Goal: Information Seeking & Learning: Learn about a topic

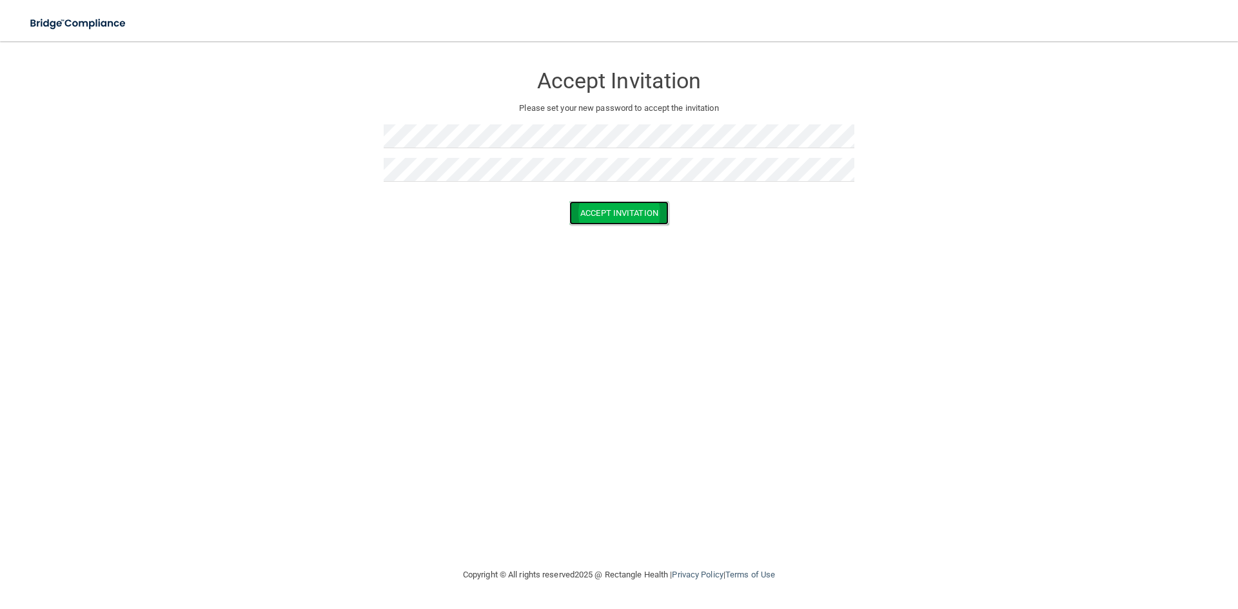
click at [599, 214] on button "Accept Invitation" at bounding box center [618, 213] width 99 height 24
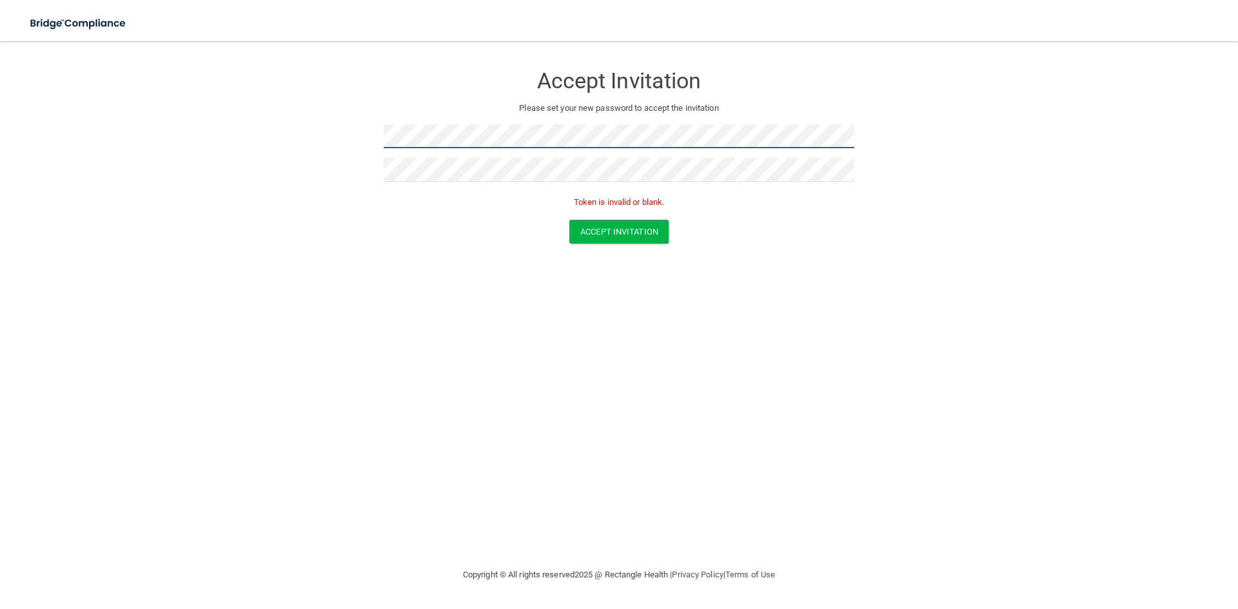
click at [291, 146] on form "Accept Invitation Please set your new password to accept the invitation Token i…" at bounding box center [619, 156] width 1187 height 205
click at [344, 146] on form "Accept Invitation Please set your new password to accept the invitation Passwor…" at bounding box center [619, 167] width 1187 height 227
click at [212, 57] on form "Accept Invitation Please set your new password to accept the invitation Passwor…" at bounding box center [619, 167] width 1187 height 227
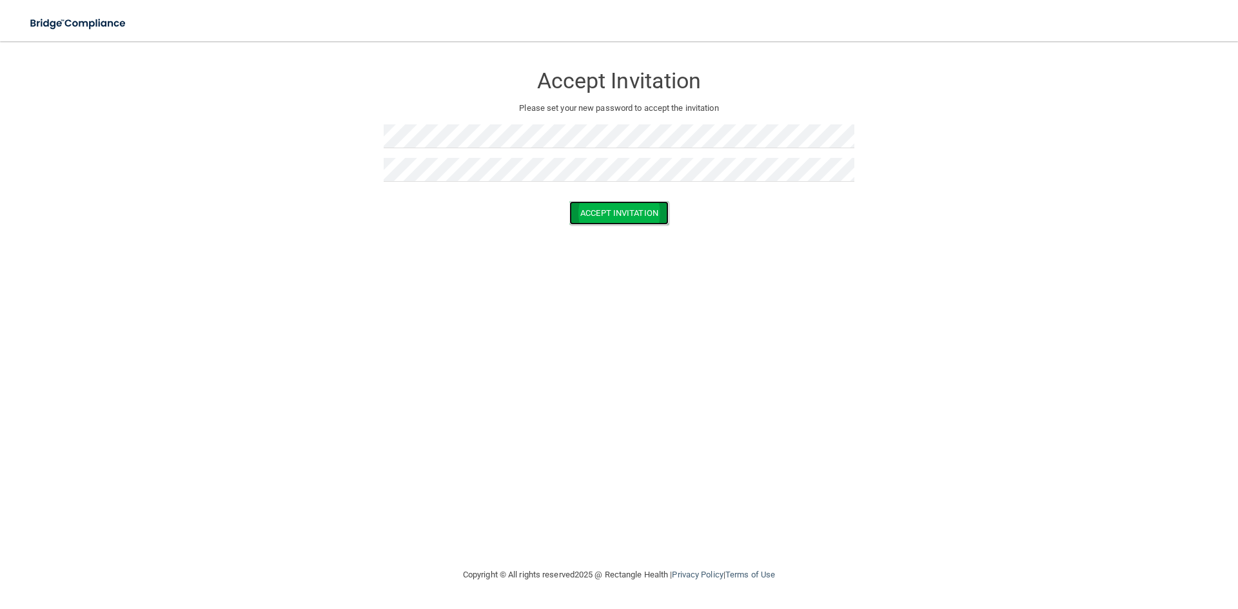
click at [572, 215] on button "Accept Invitation" at bounding box center [618, 213] width 99 height 24
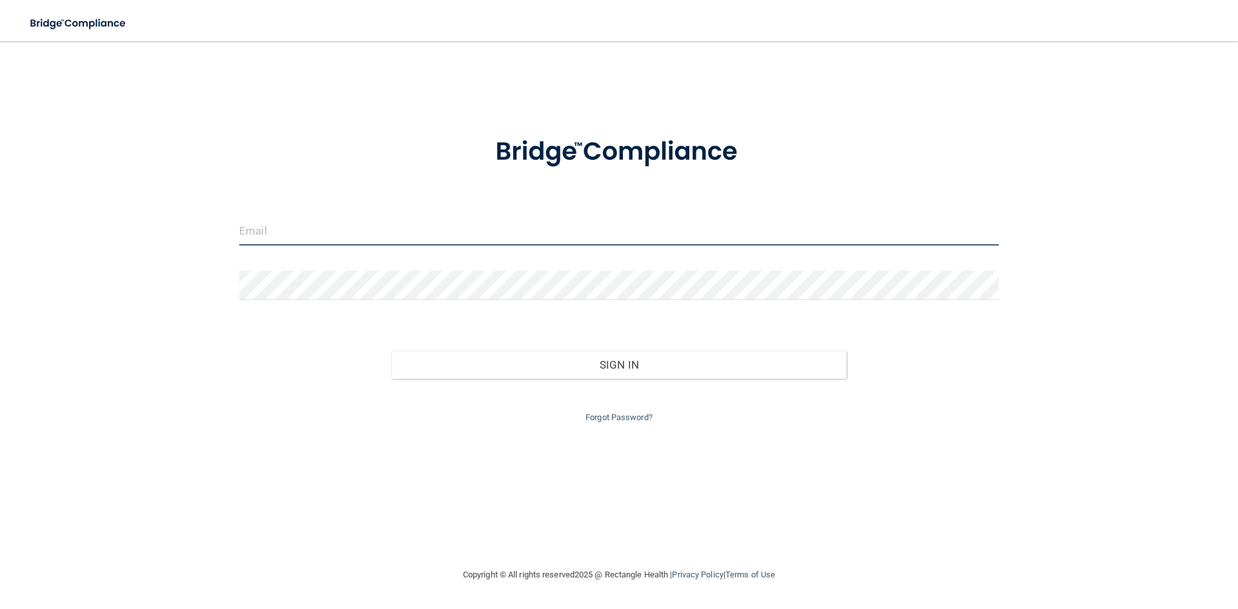
click at [343, 242] on input "email" at bounding box center [619, 231] width 760 height 29
type input "[PERSON_NAME][EMAIL_ADDRESS][DOMAIN_NAME]"
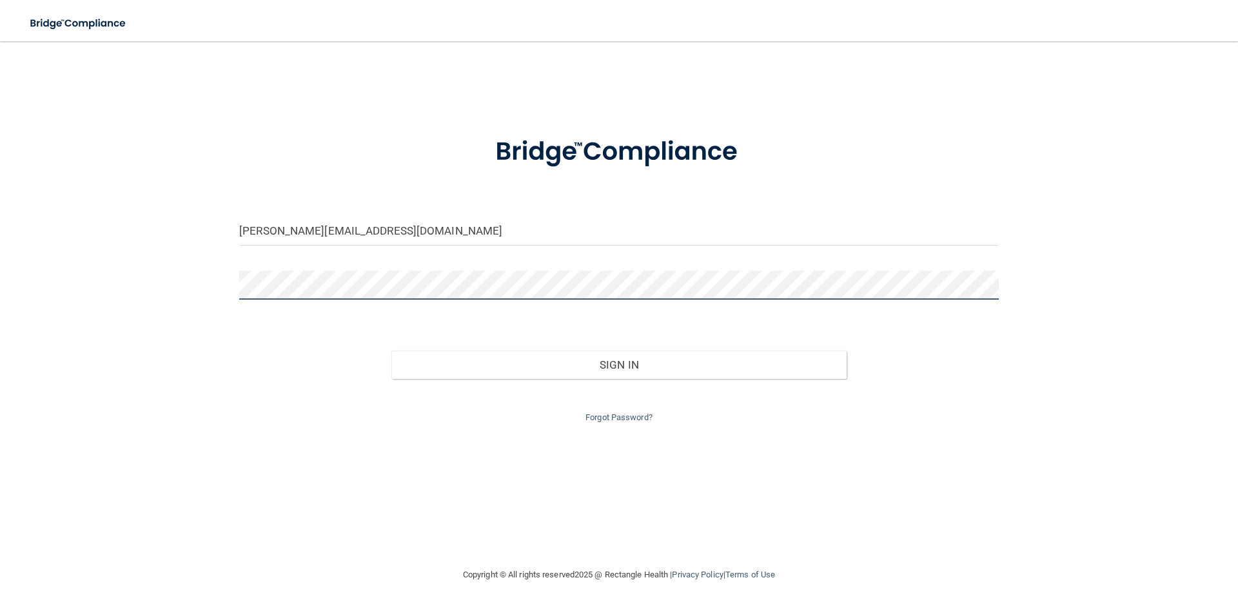
click at [391, 351] on button "Sign In" at bounding box center [619, 365] width 456 height 28
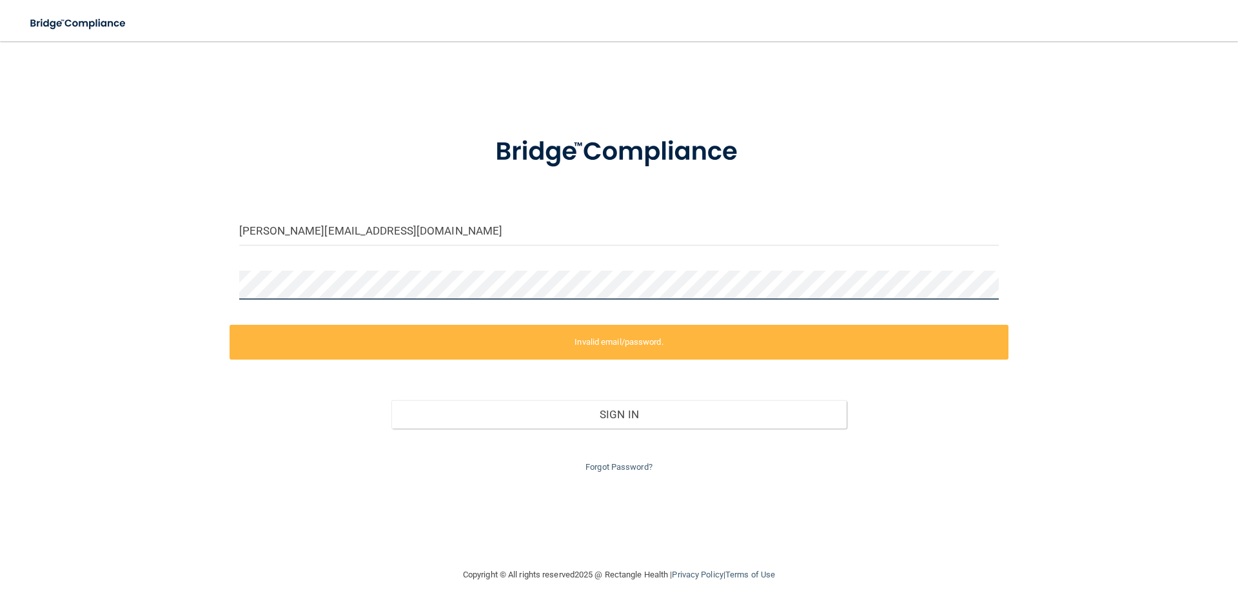
click at [238, 299] on div at bounding box center [619, 290] width 779 height 39
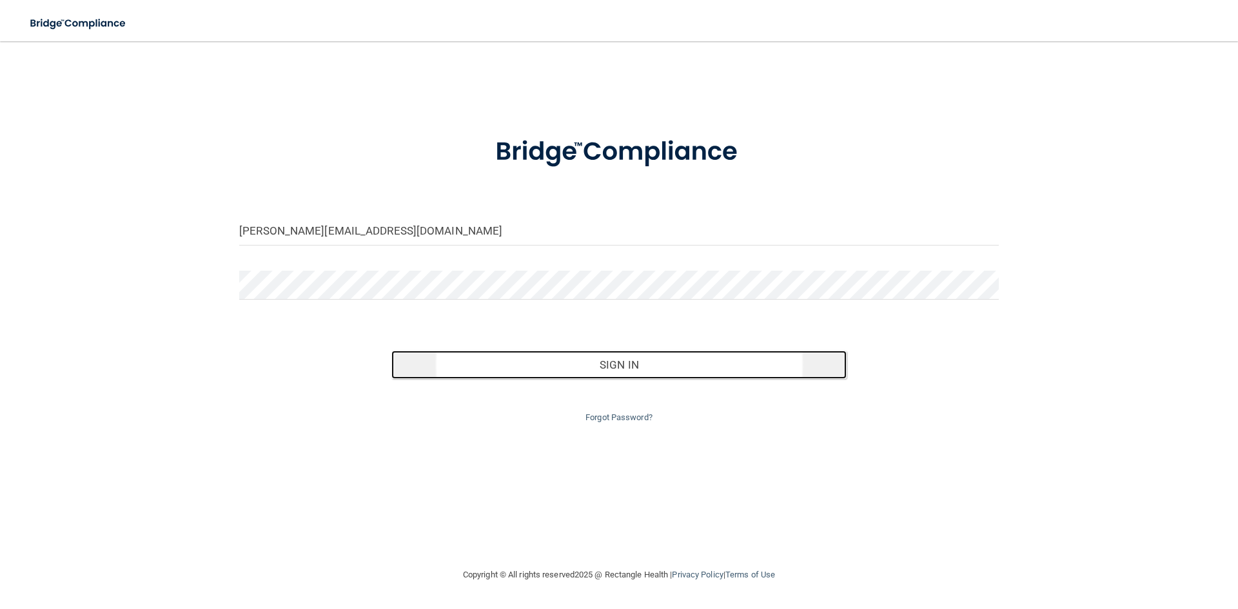
click at [744, 373] on button "Sign In" at bounding box center [619, 365] width 456 height 28
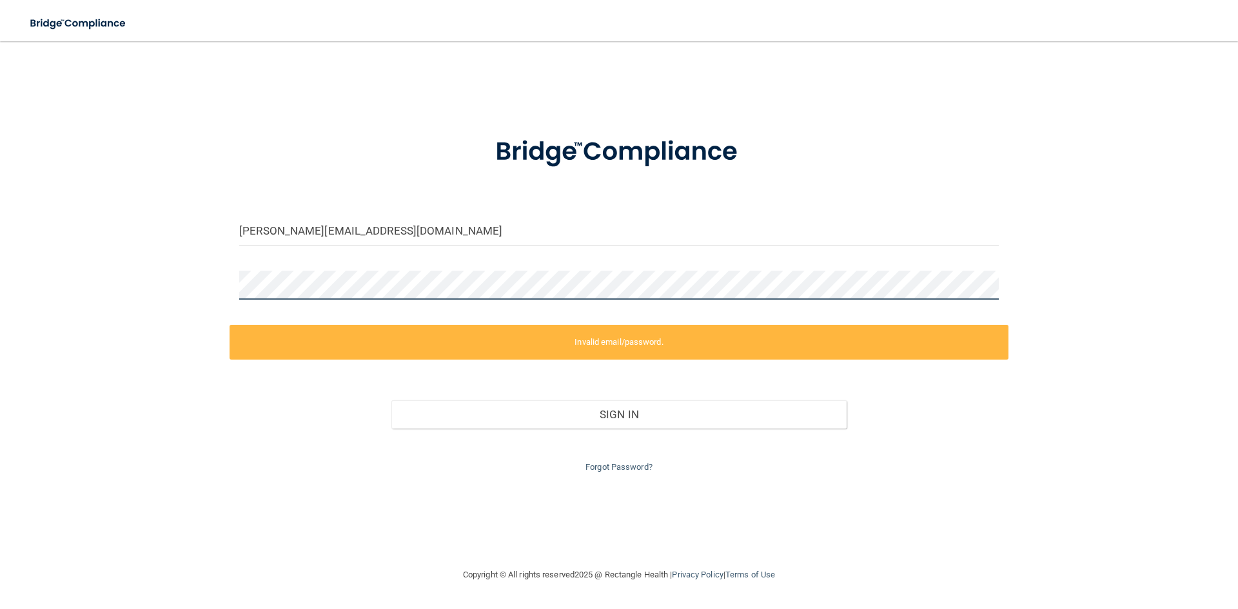
click at [193, 282] on div "andrea@jaysmedical.net Invalid email/password. You don't have permission to acc…" at bounding box center [619, 304] width 1187 height 500
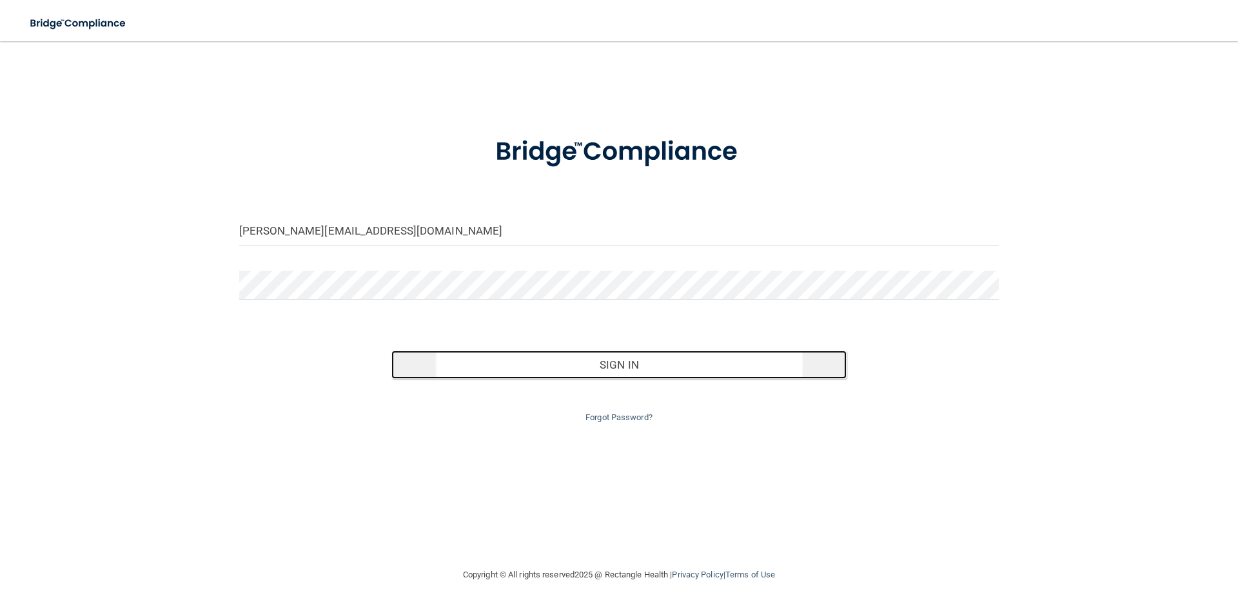
click at [501, 359] on button "Sign In" at bounding box center [619, 365] width 456 height 28
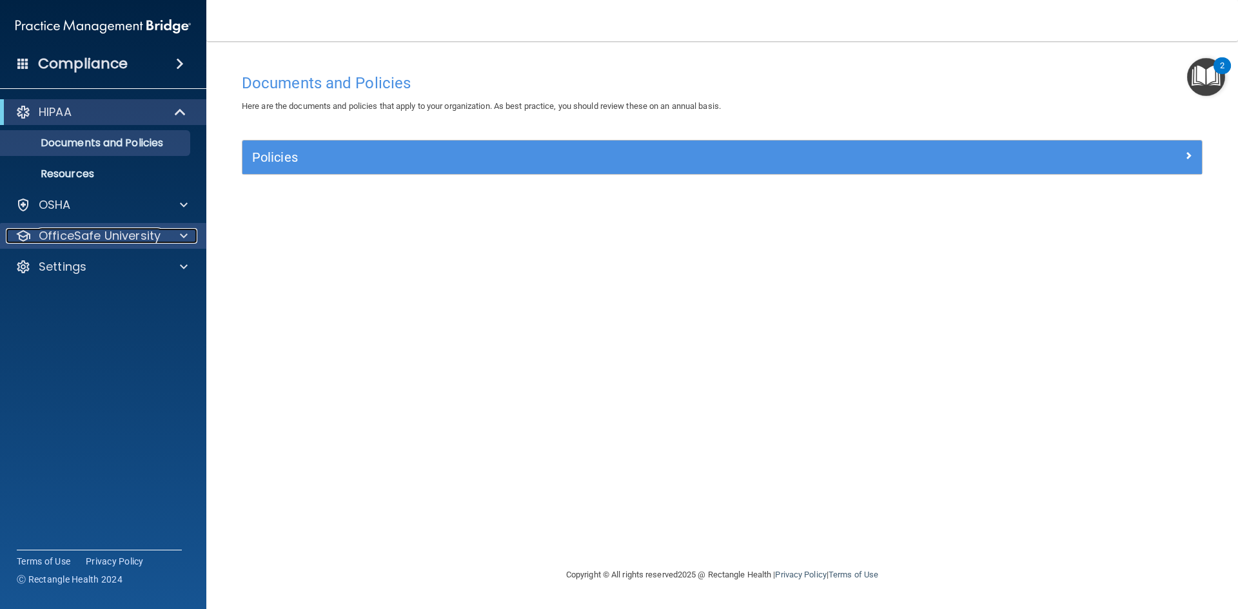
click at [82, 243] on p "OfficeSafe University" at bounding box center [100, 235] width 122 height 15
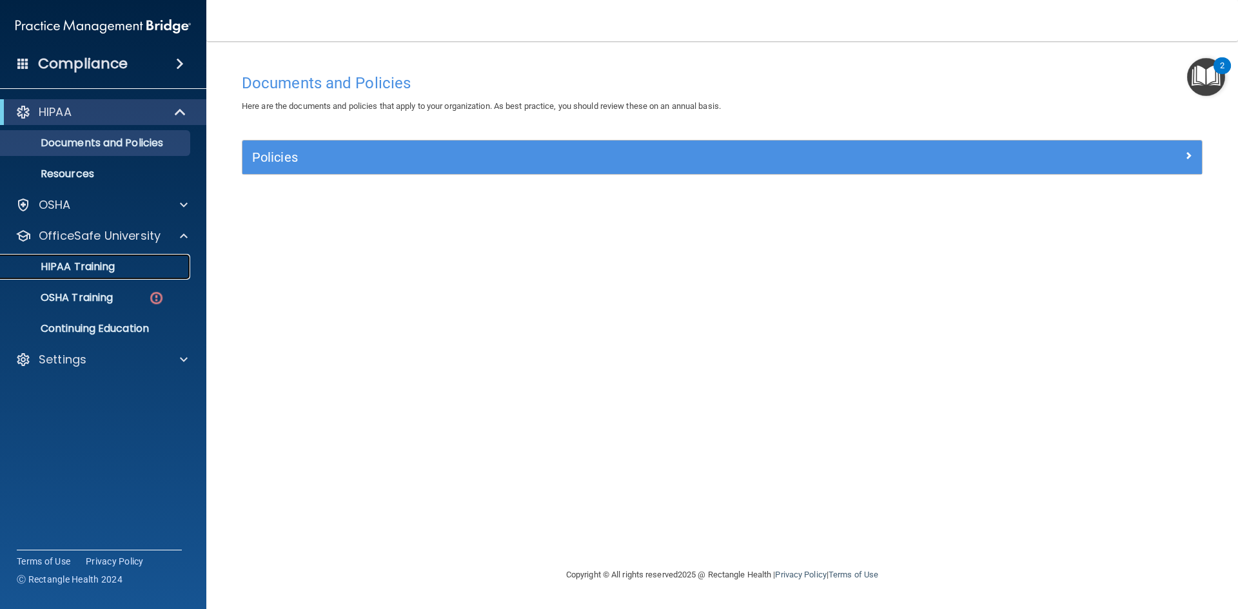
click at [105, 268] on p "HIPAA Training" at bounding box center [61, 267] width 106 height 13
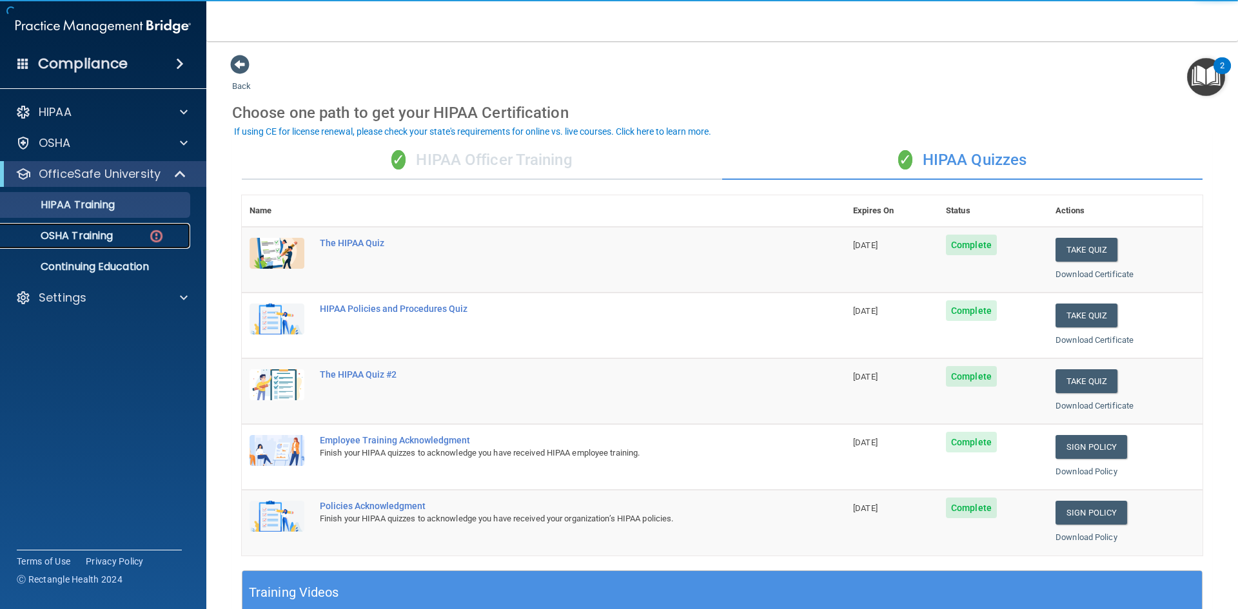
click at [119, 236] on div "OSHA Training" at bounding box center [96, 236] width 176 height 13
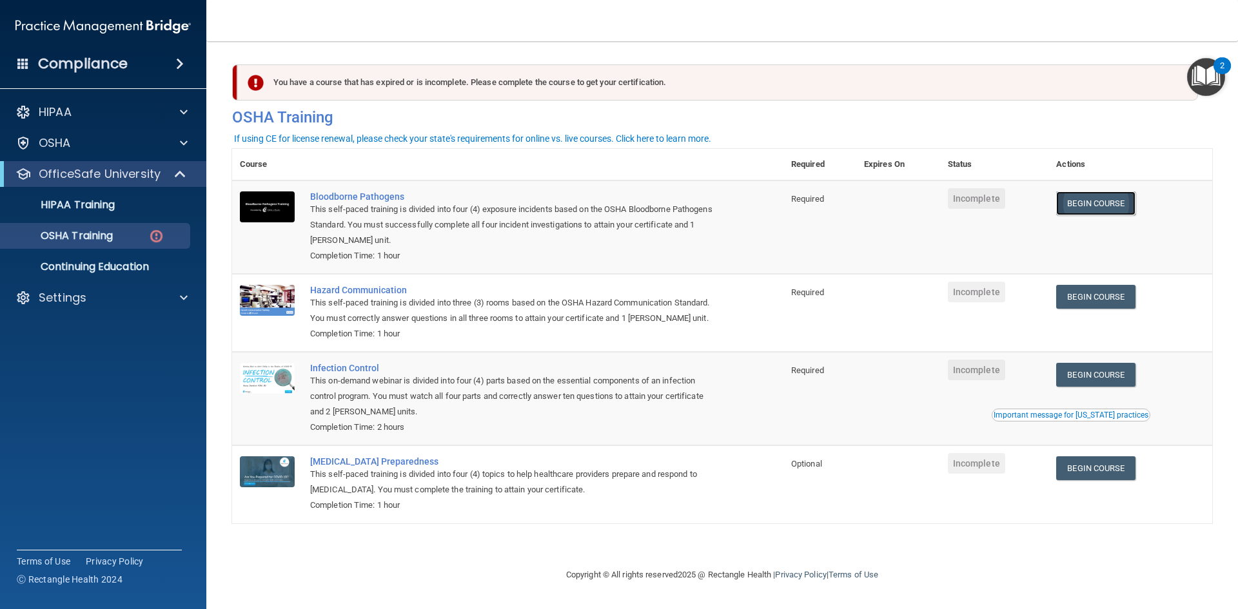
click at [1121, 202] on link "Begin Course" at bounding box center [1095, 204] width 79 height 24
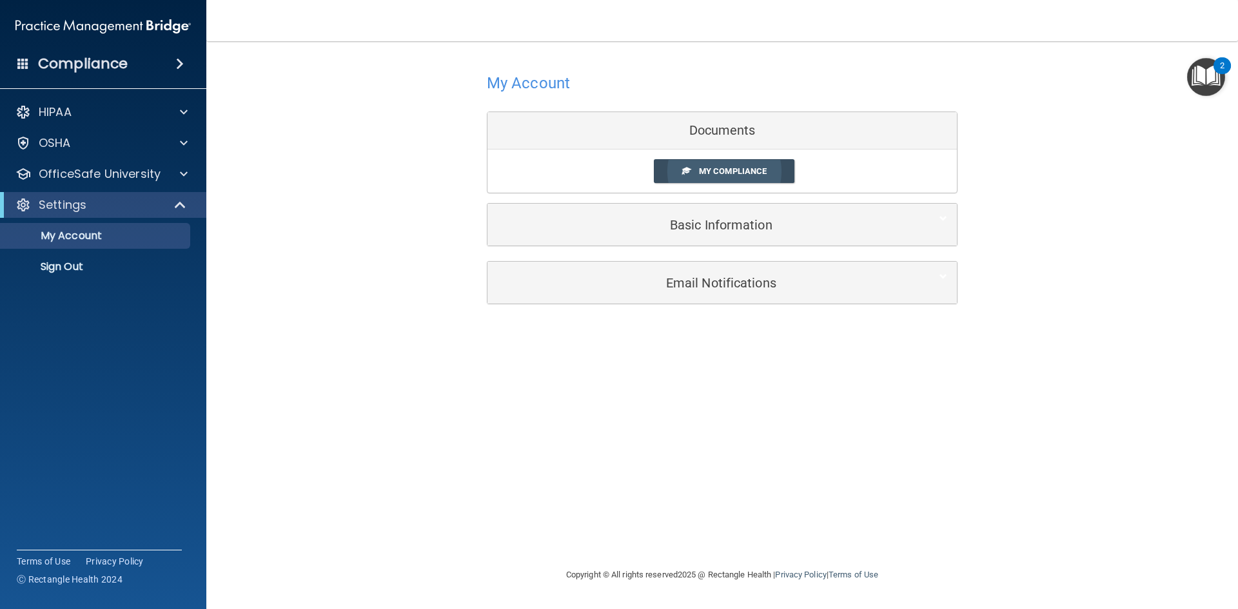
click at [718, 175] on span "My Compliance" at bounding box center [733, 171] width 68 height 10
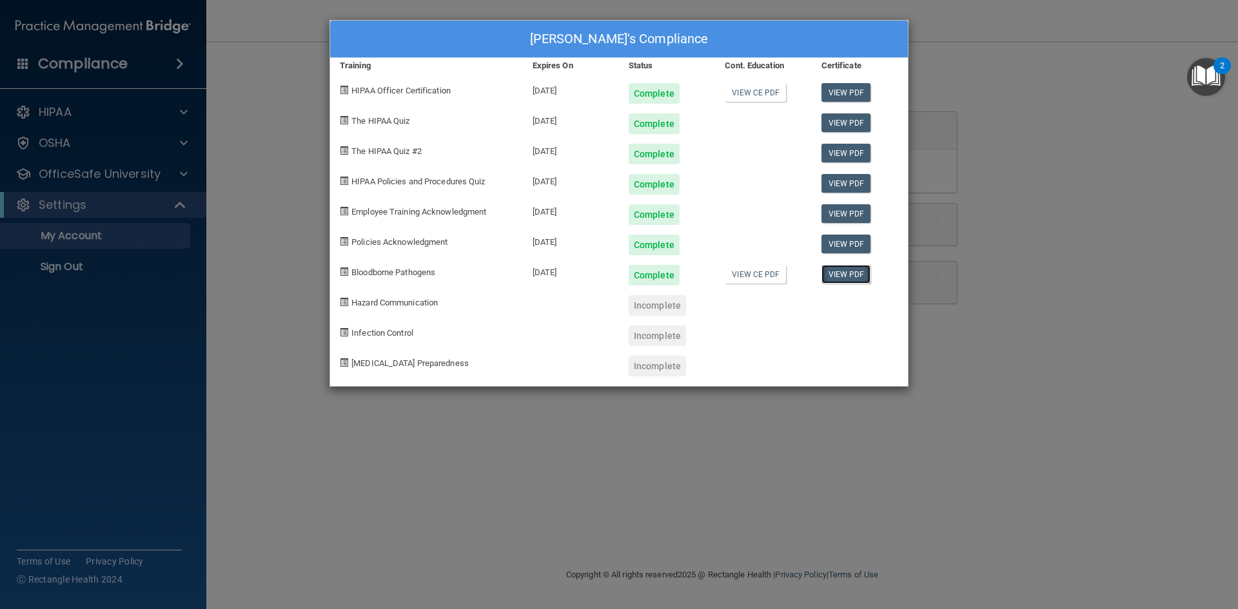
click at [831, 275] on link "View PDF" at bounding box center [847, 274] width 50 height 19
click at [1154, 80] on div "Andrea Button's Compliance Training Expires On Status Cont. Education Certifica…" at bounding box center [619, 304] width 1238 height 609
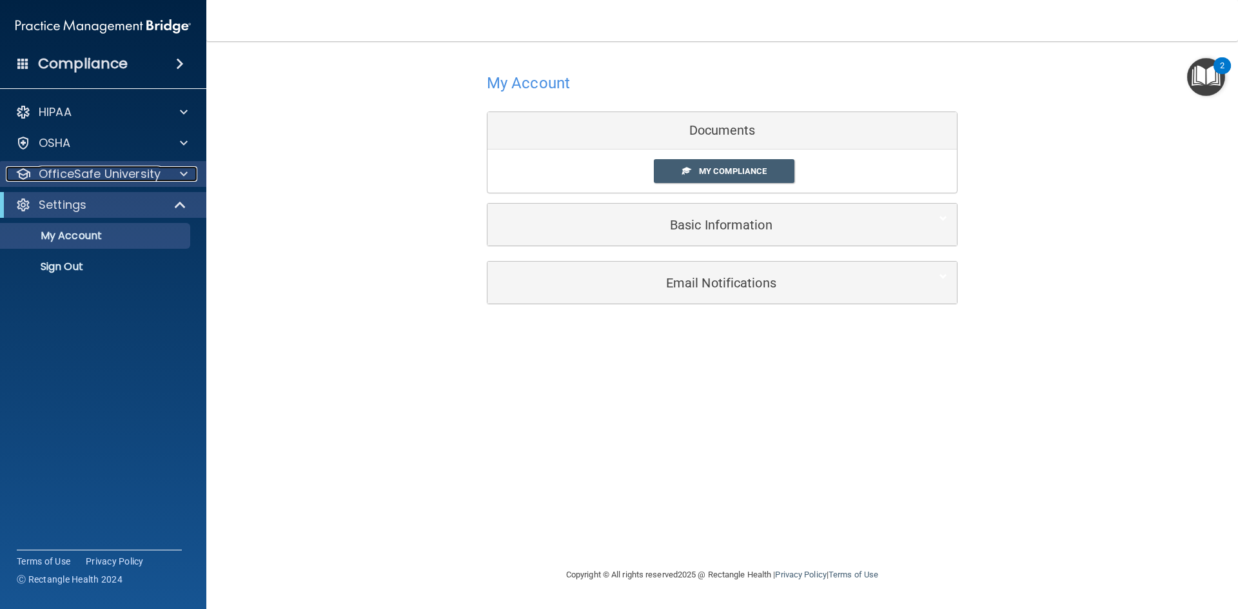
click at [152, 181] on p "OfficeSafe University" at bounding box center [100, 173] width 122 height 15
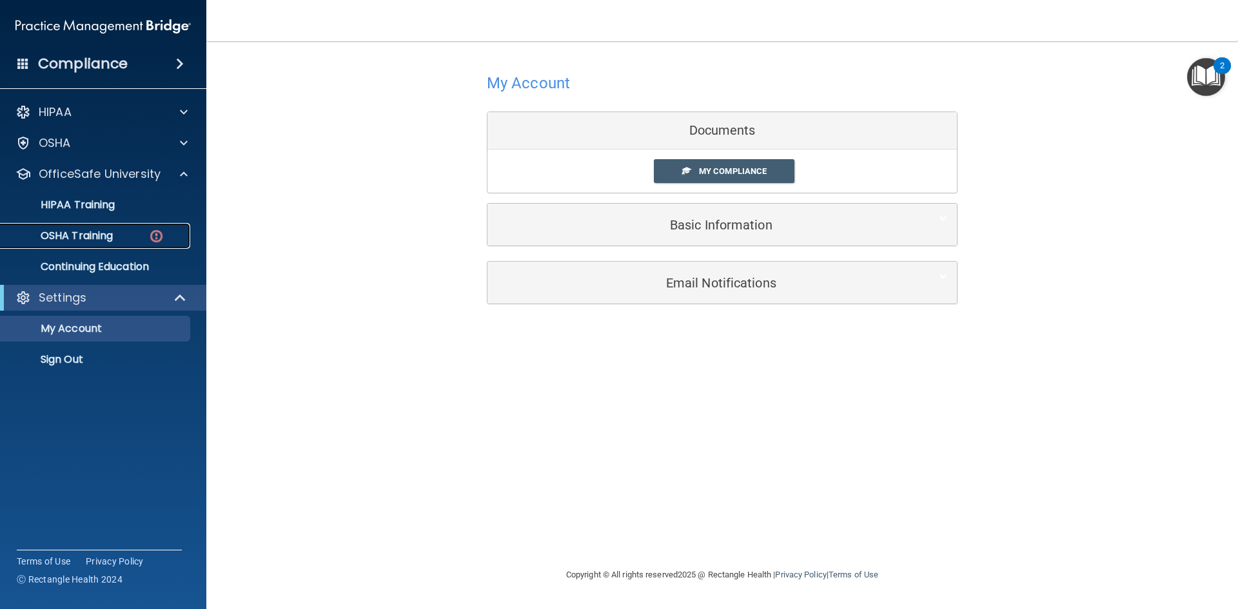
click at [156, 229] on img at bounding box center [156, 236] width 16 height 16
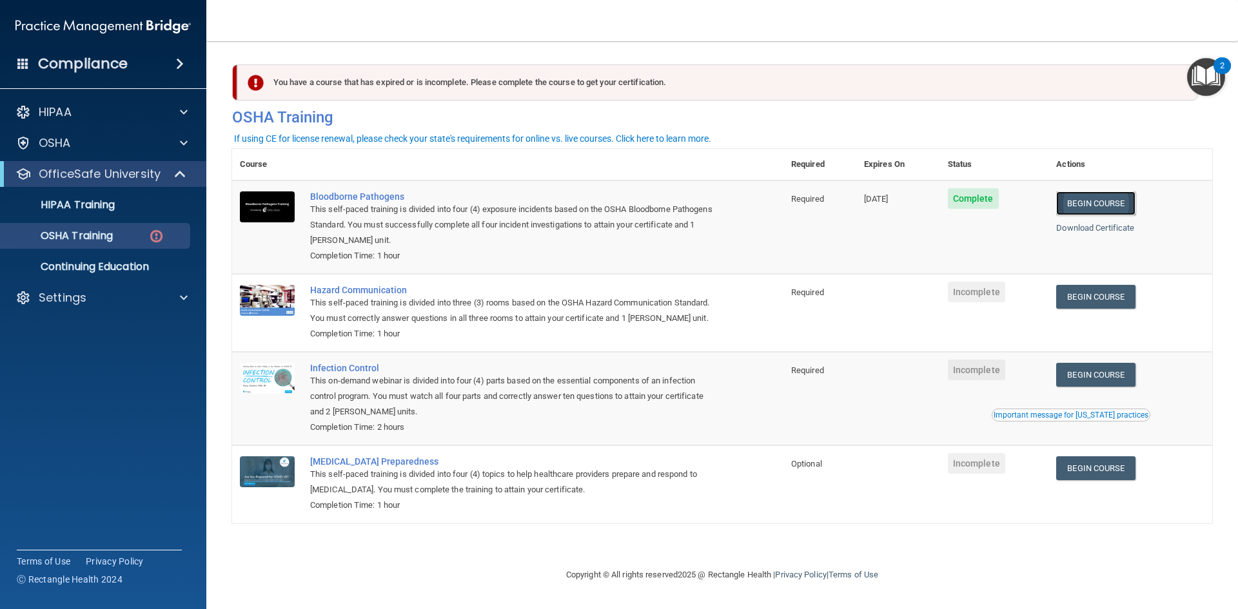
click at [1083, 202] on link "Begin Course" at bounding box center [1095, 204] width 79 height 24
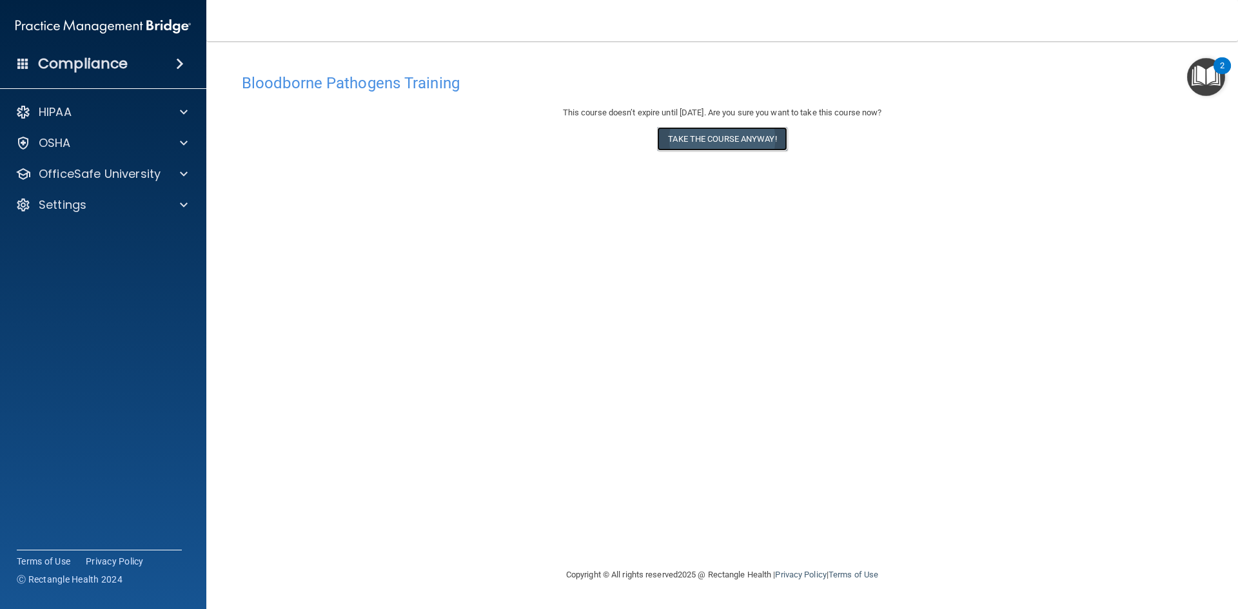
click at [729, 140] on button "Take the course anyway!" at bounding box center [722, 139] width 130 height 24
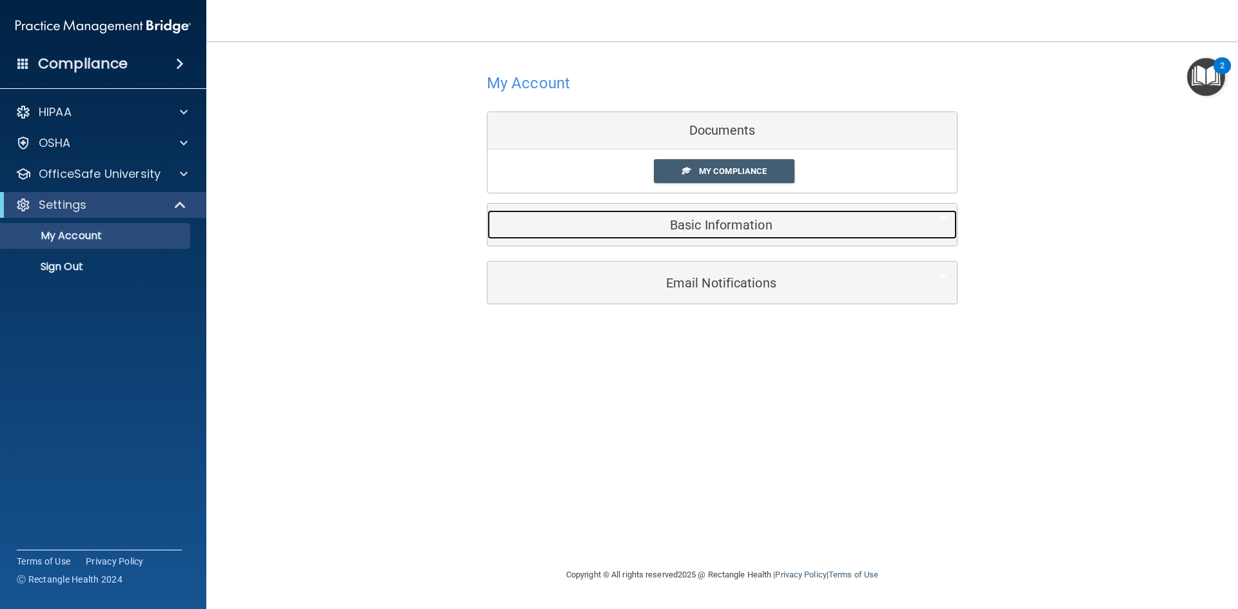
click at [722, 219] on h5 "Basic Information" at bounding box center [702, 225] width 411 height 14
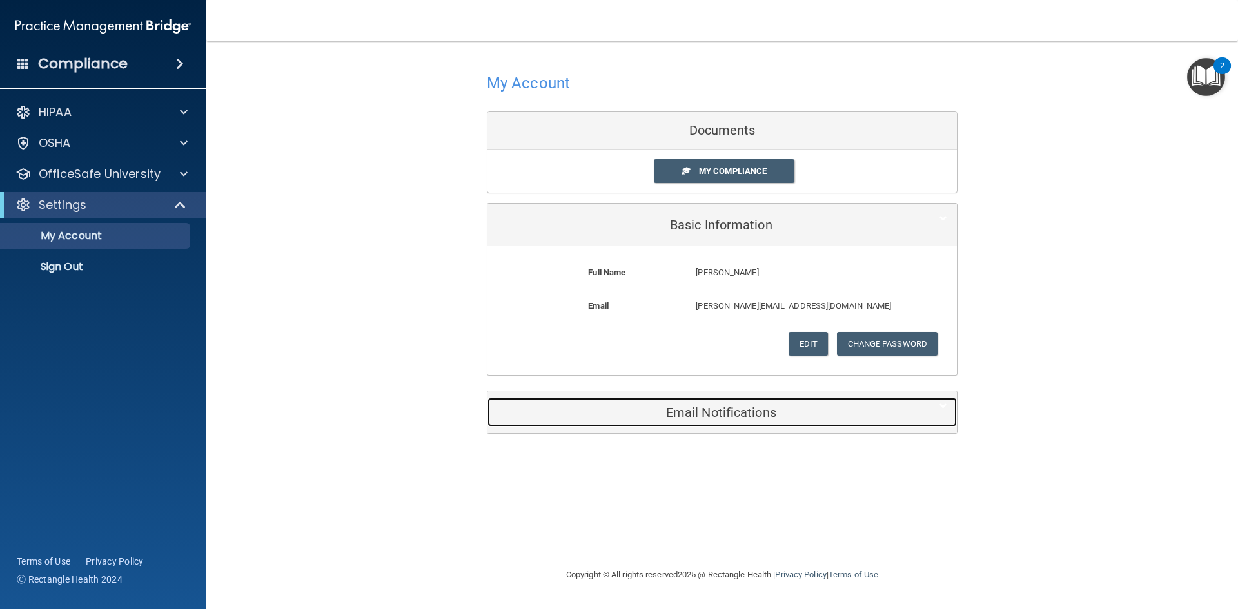
click at [762, 417] on h5 "Email Notifications" at bounding box center [702, 413] width 411 height 14
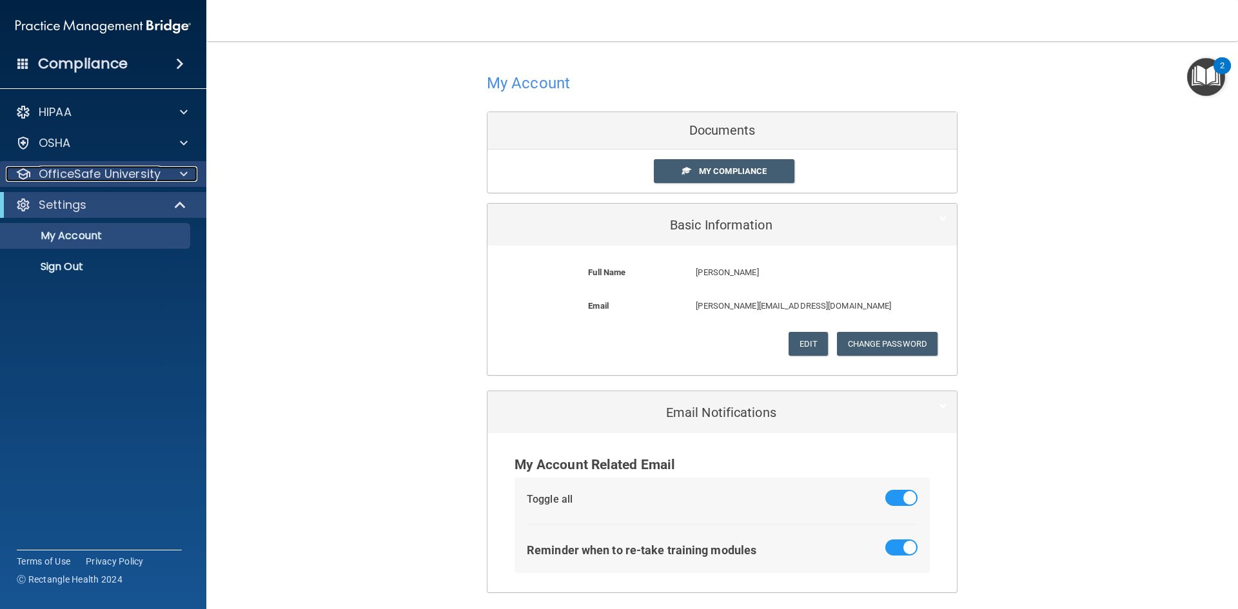
click at [95, 172] on p "OfficeSafe University" at bounding box center [100, 173] width 122 height 15
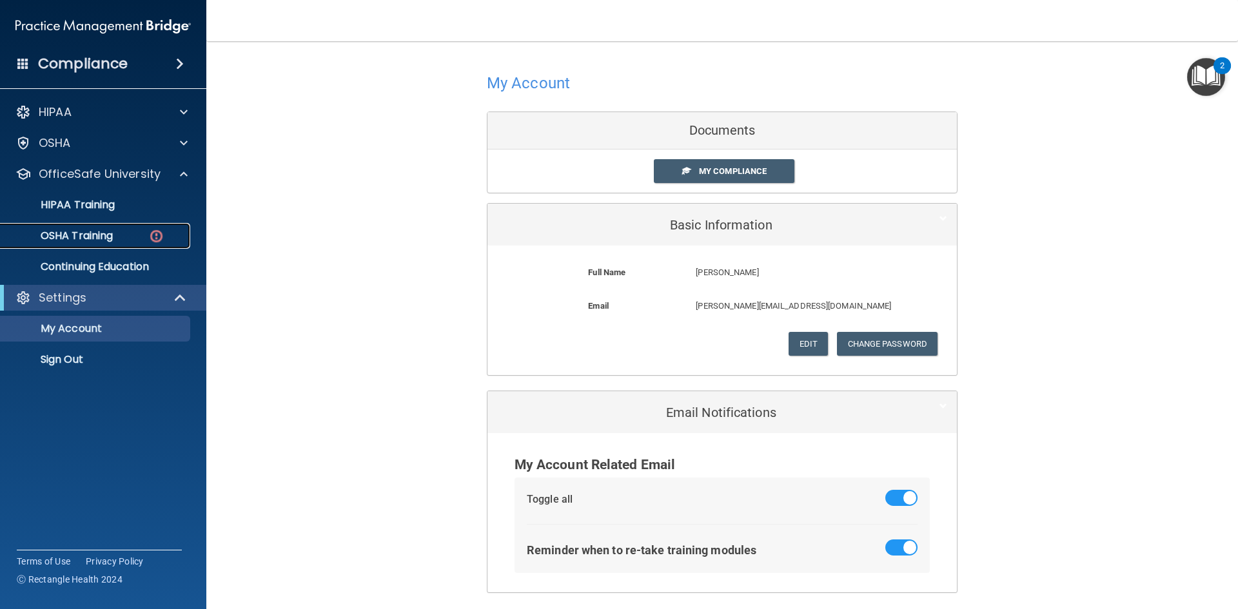
click at [146, 237] on div "OSHA Training" at bounding box center [96, 236] width 176 height 13
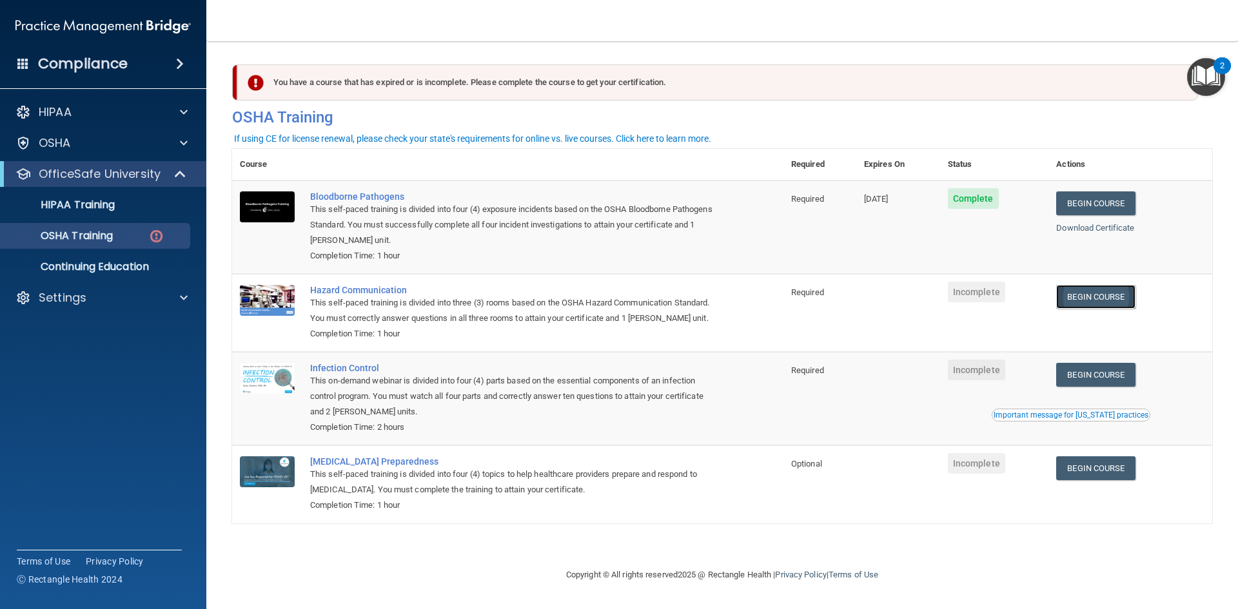
click at [1119, 294] on link "Begin Course" at bounding box center [1095, 297] width 79 height 24
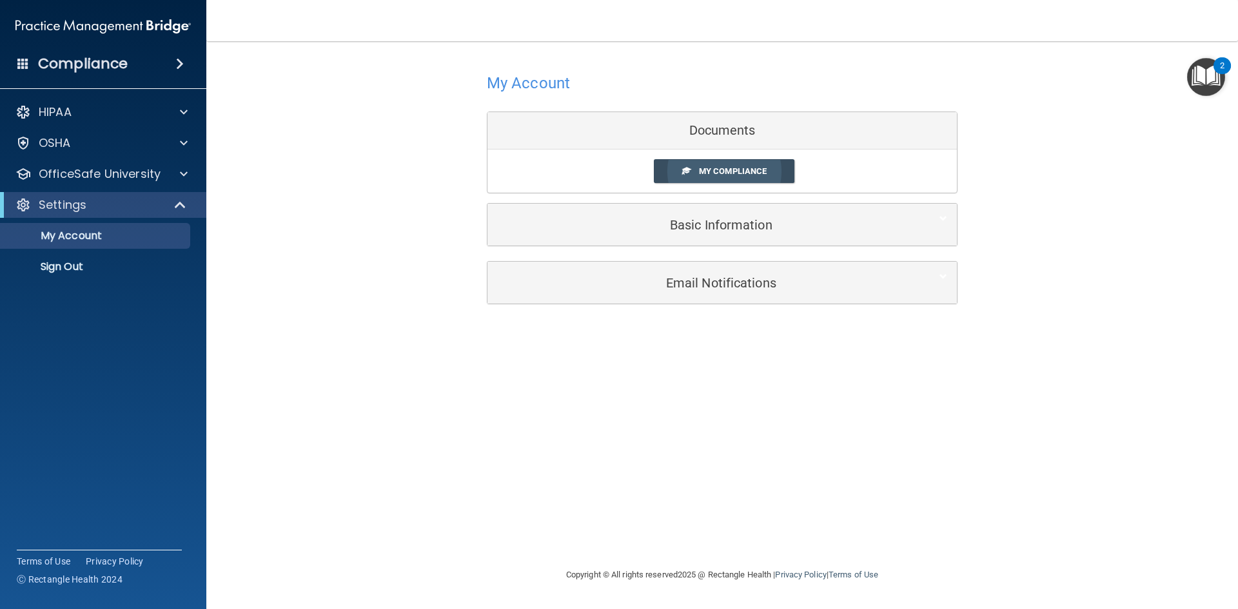
click at [702, 174] on span "My Compliance" at bounding box center [733, 171] width 68 height 10
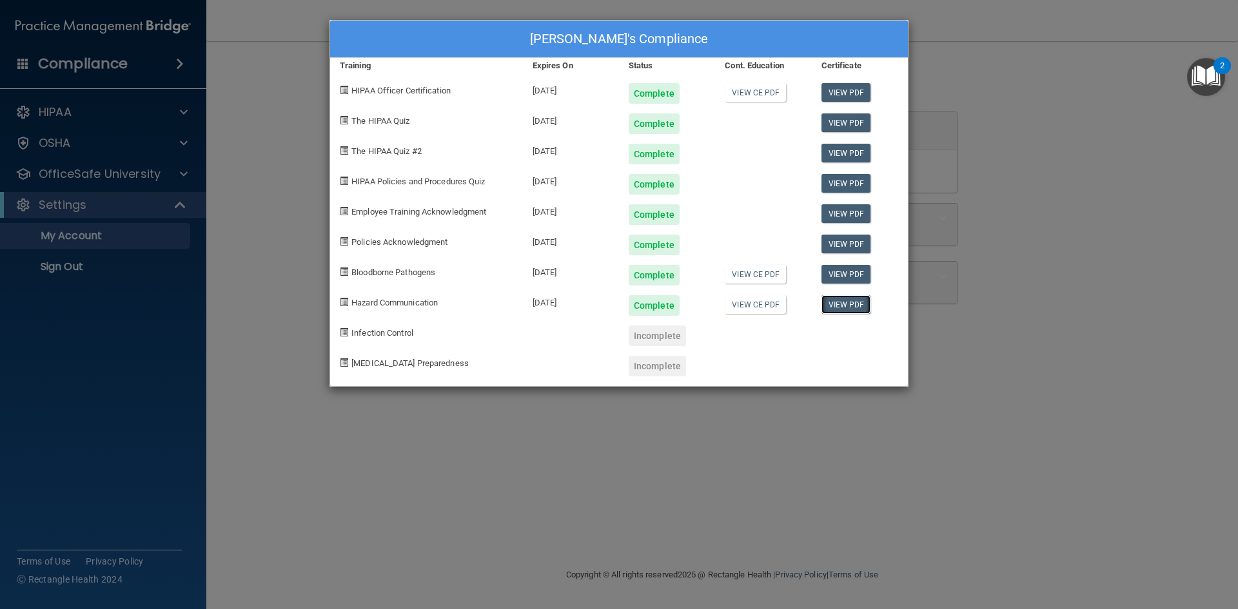
click at [856, 306] on link "View PDF" at bounding box center [847, 304] width 50 height 19
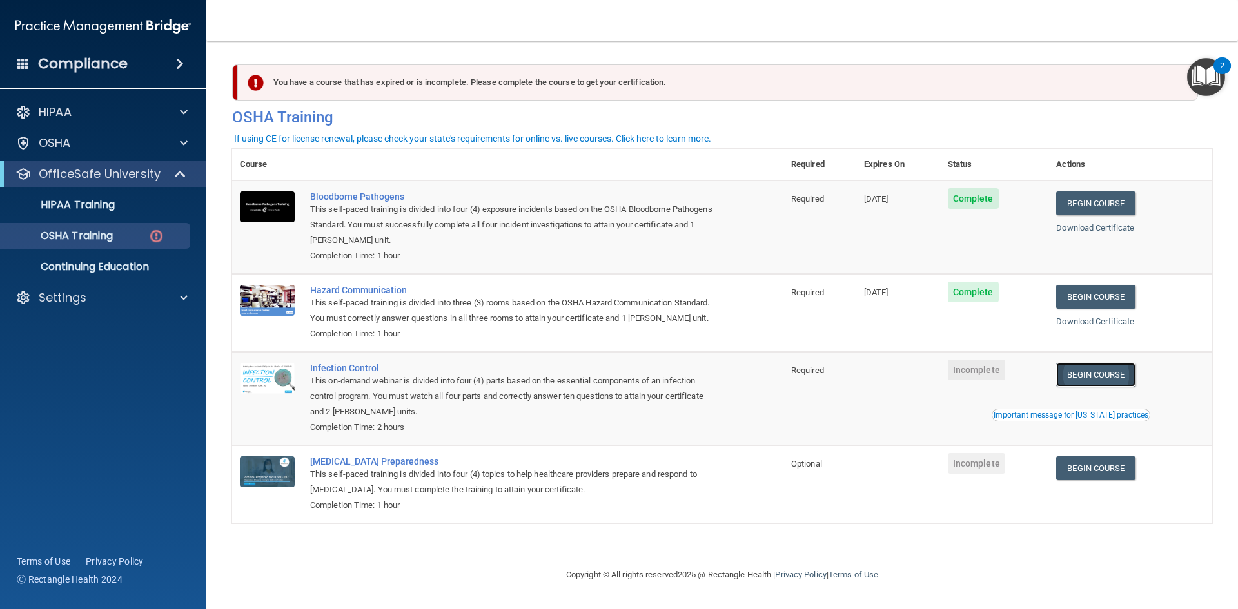
click at [1075, 379] on link "Begin Course" at bounding box center [1095, 375] width 79 height 24
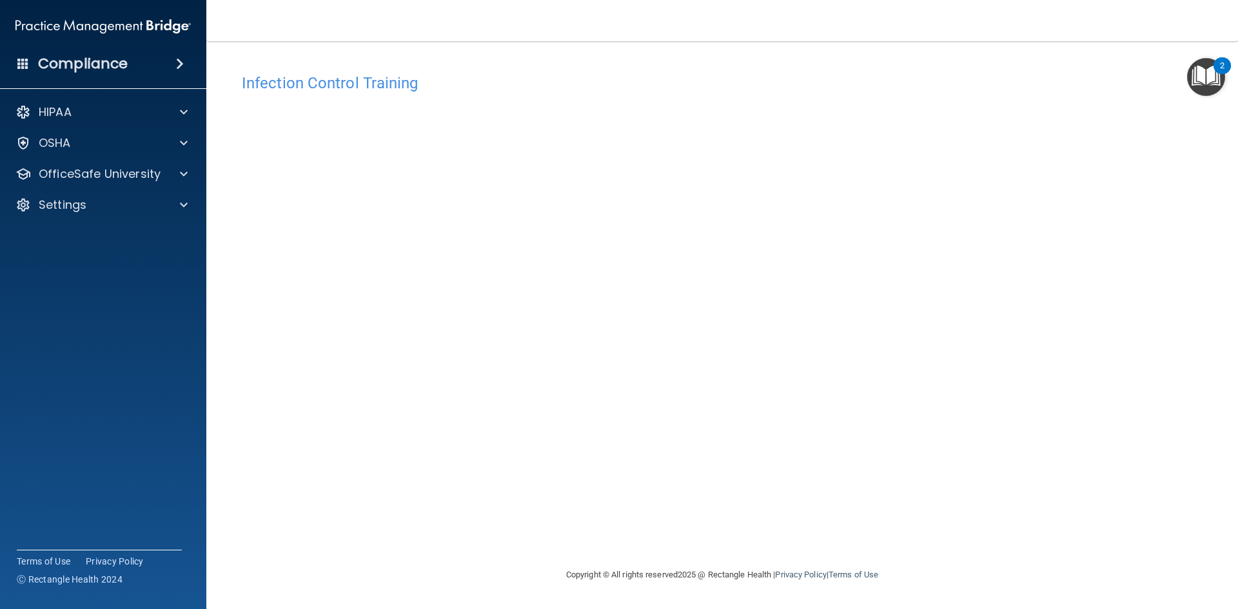
click at [788, 75] on h4 "Infection Control Training" at bounding box center [722, 83] width 961 height 17
click at [1096, 308] on div "Infection Control Training This course doesn’t expire until . Are you sure you …" at bounding box center [722, 317] width 980 height 500
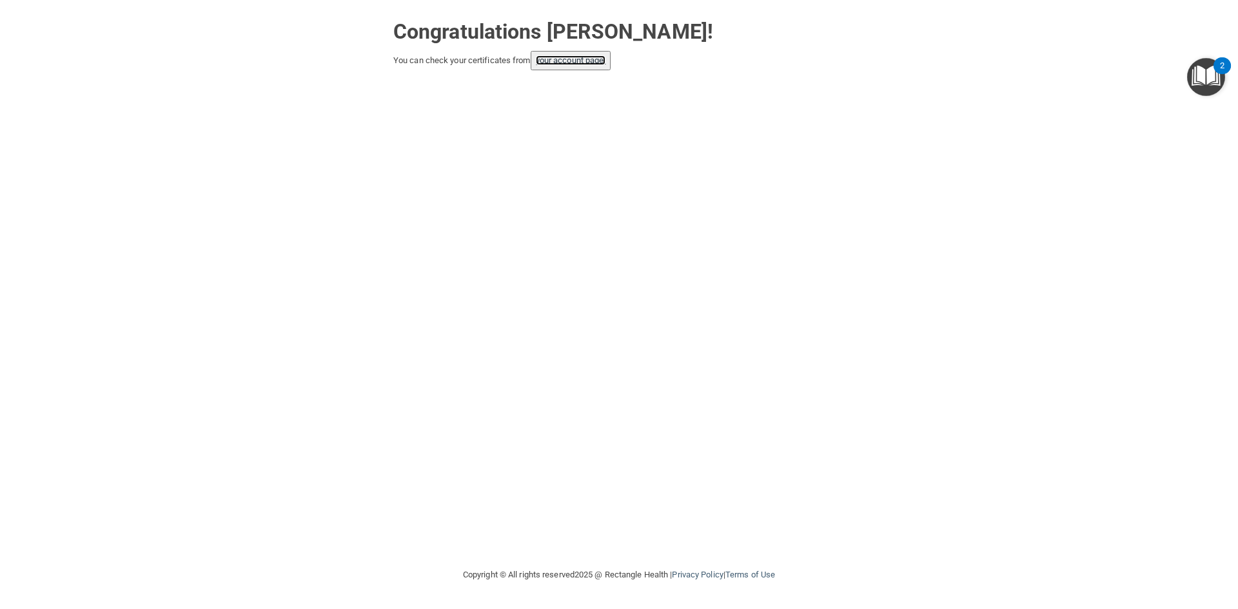
click at [585, 62] on link "your account page!" at bounding box center [571, 60] width 70 height 10
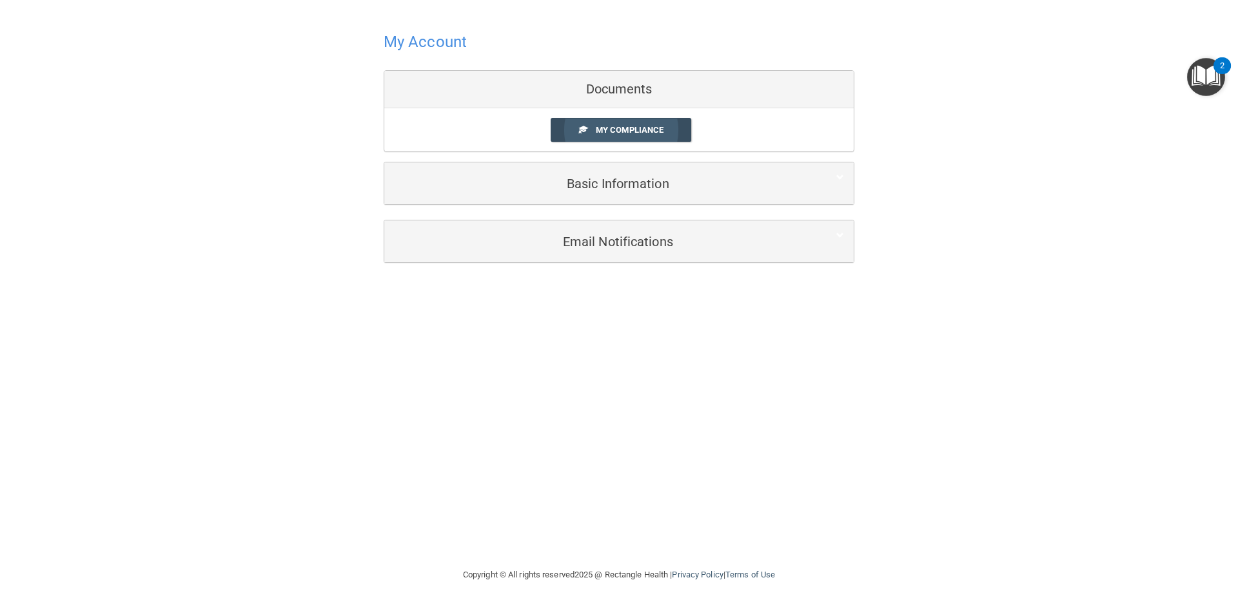
click at [664, 130] on link "My Compliance" at bounding box center [621, 130] width 141 height 24
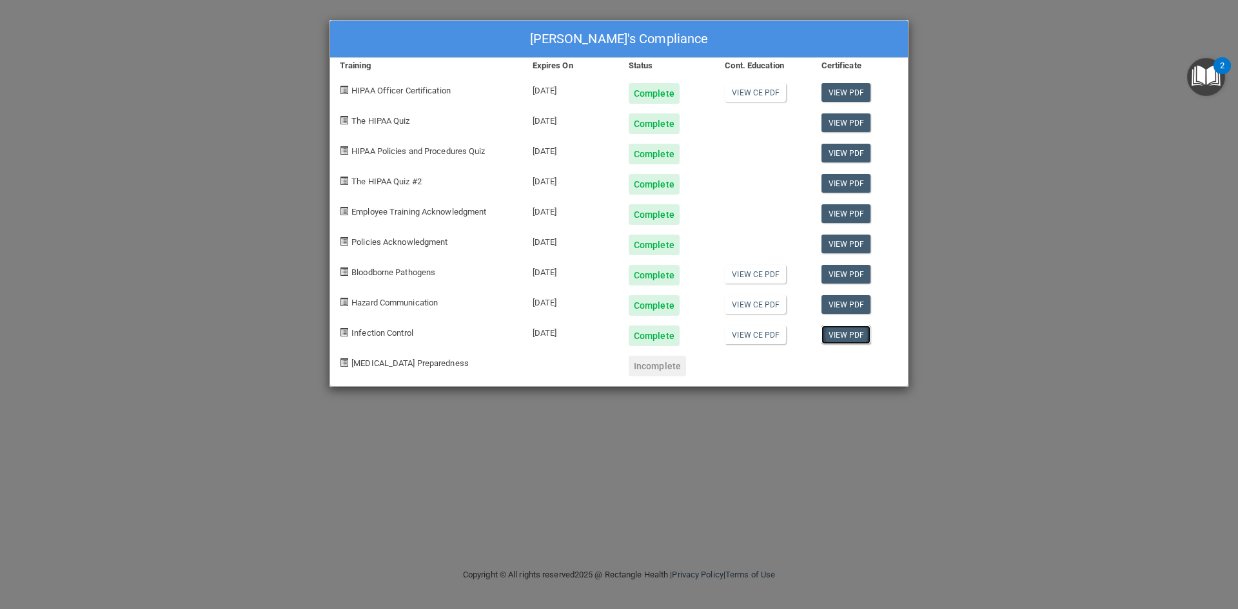
click at [852, 340] on link "View PDF" at bounding box center [847, 335] width 50 height 19
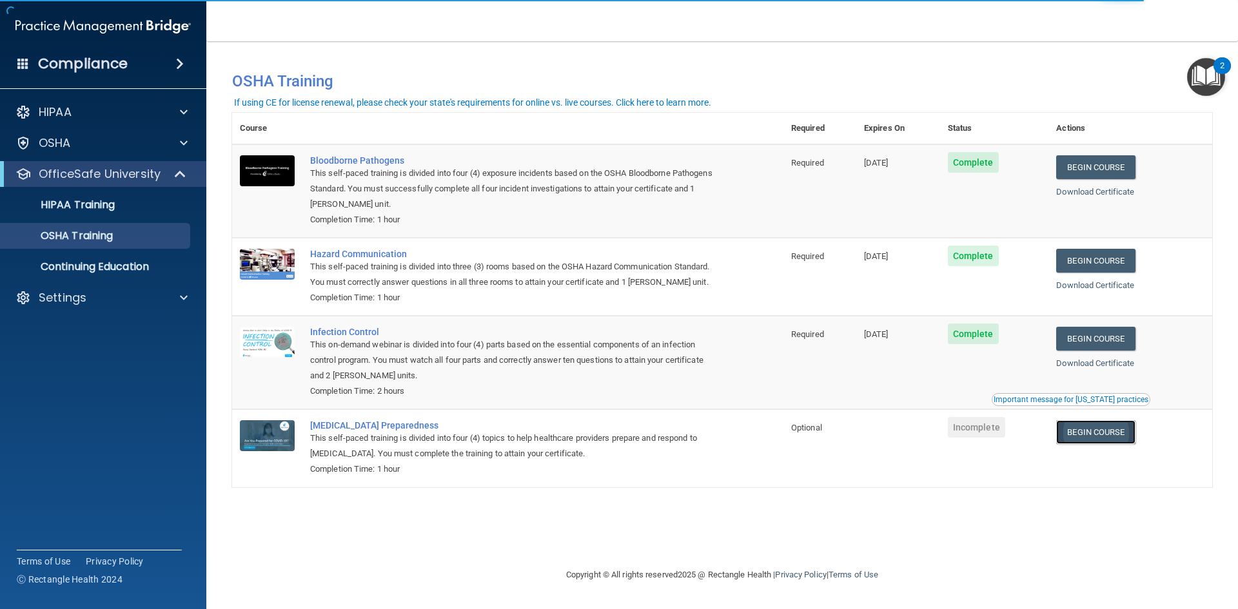
click at [1110, 437] on link "Begin Course" at bounding box center [1095, 432] width 79 height 24
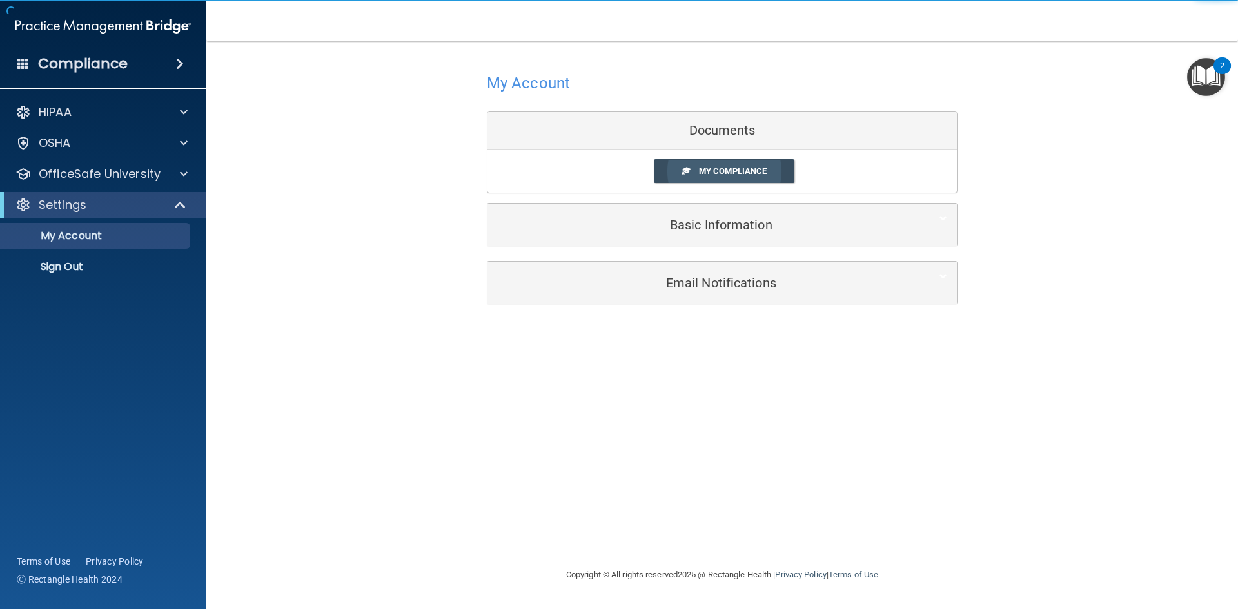
click at [677, 175] on link "My Compliance" at bounding box center [724, 171] width 141 height 24
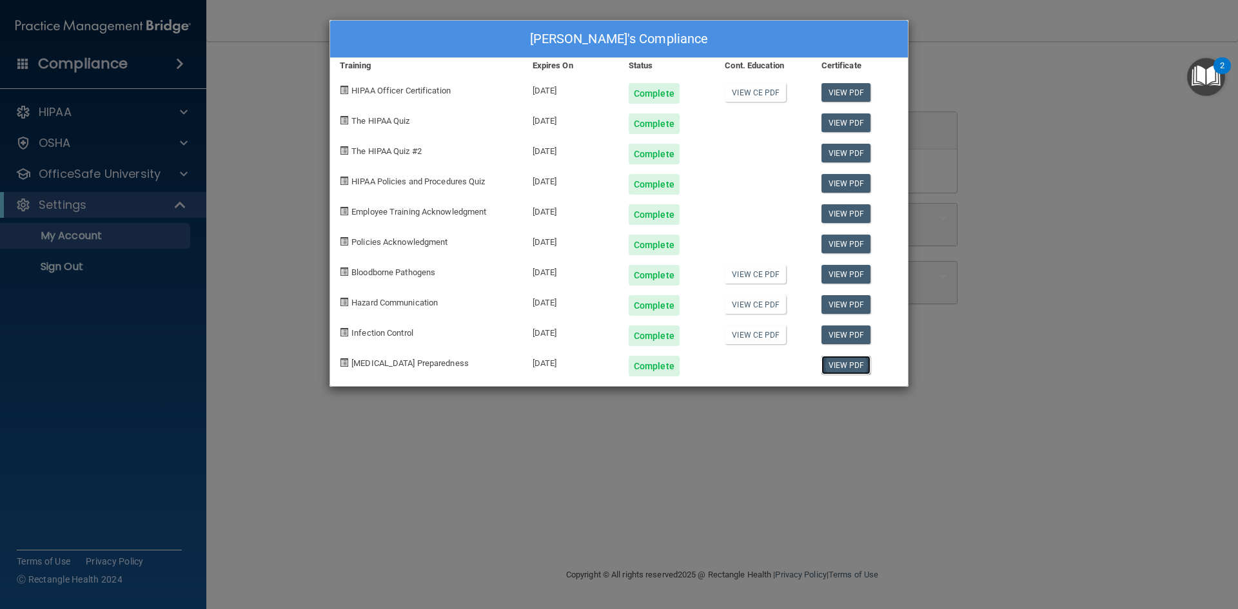
click at [856, 371] on link "View PDF" at bounding box center [847, 365] width 50 height 19
